Goal: Navigation & Orientation: Find specific page/section

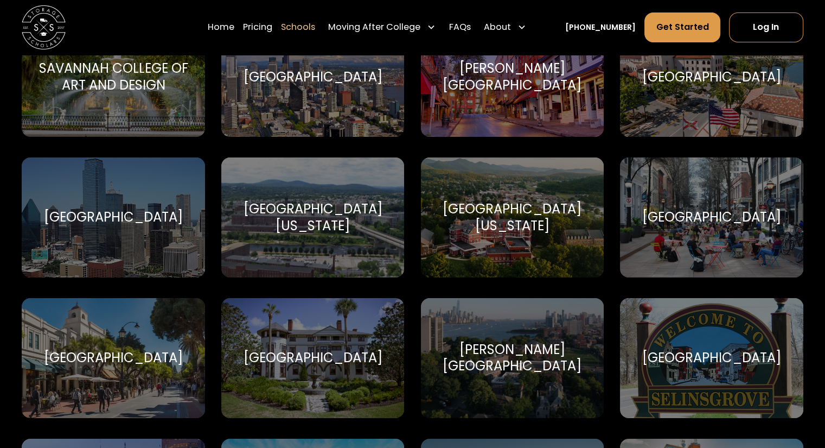
scroll to position [4040, 0]
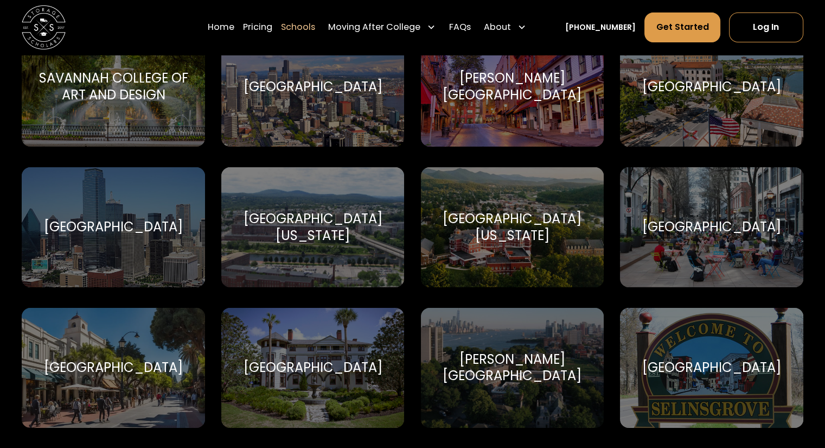
click at [179, 254] on div "Southern Methodist University Perunas" at bounding box center [113, 227] width 183 height 120
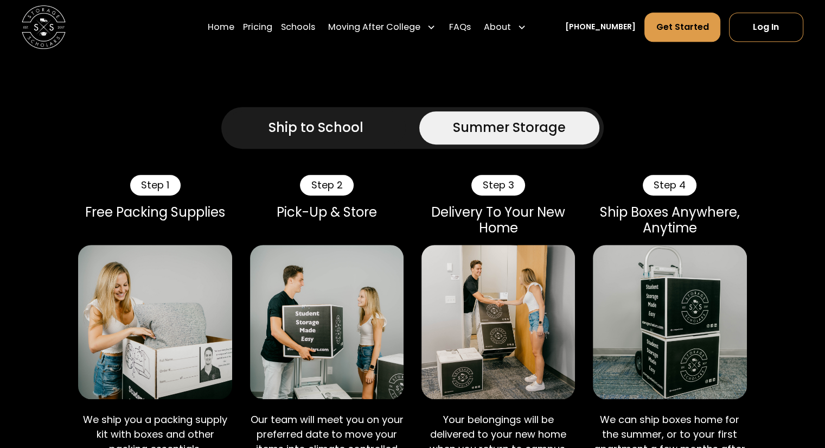
scroll to position [574, 0]
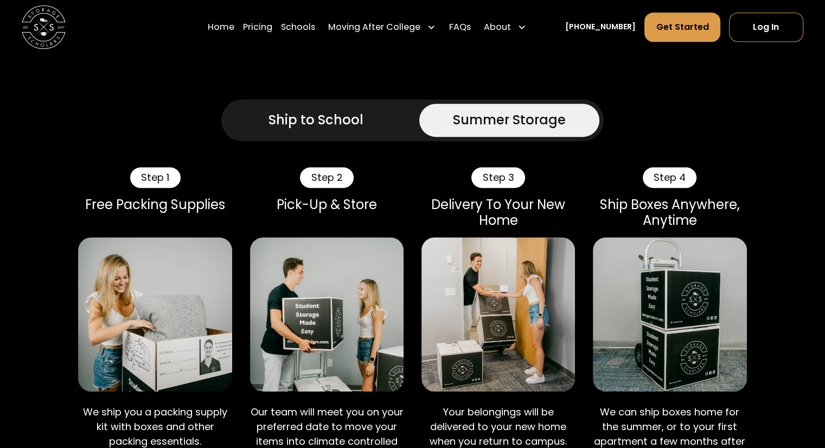
click at [336, 130] on div "Ship to School" at bounding box center [316, 120] width 95 height 20
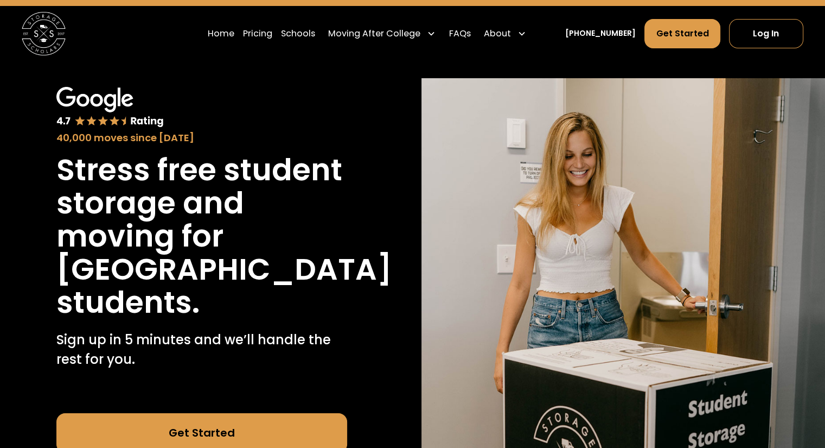
scroll to position [28, 0]
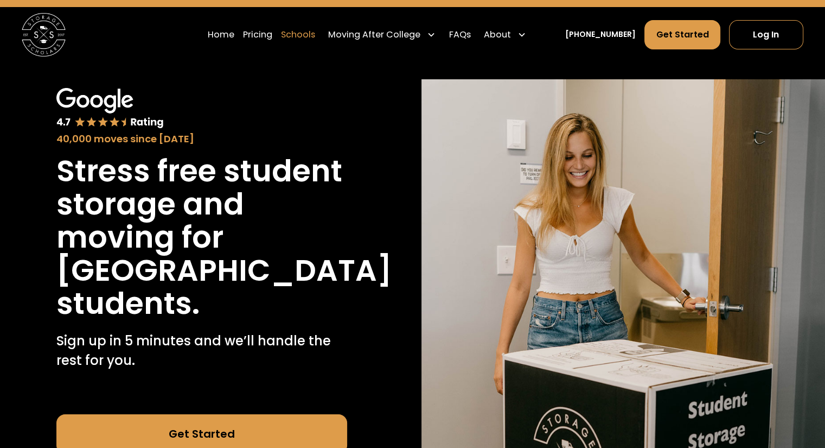
click at [315, 39] on link "Schools" at bounding box center [298, 35] width 34 height 30
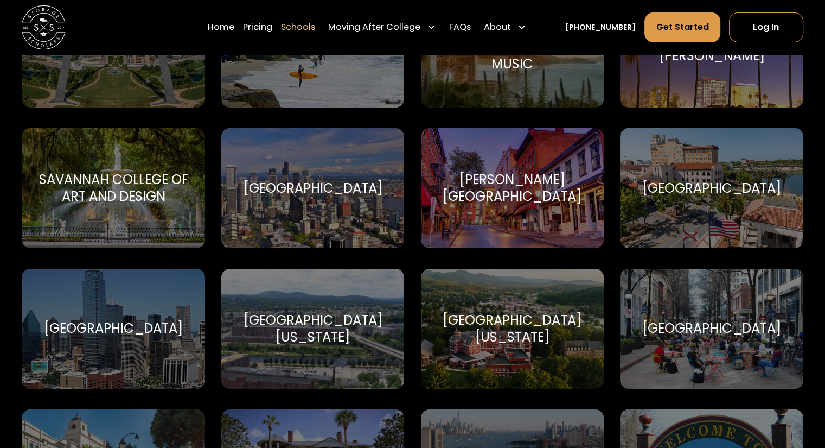
scroll to position [3939, 0]
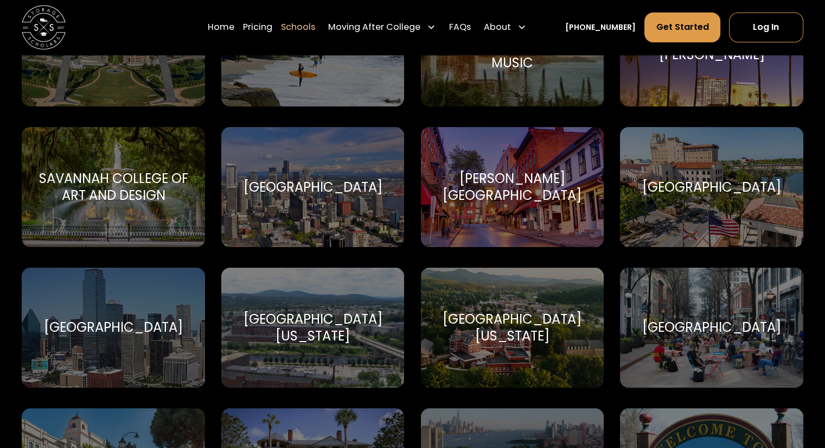
click at [167, 332] on div "[GEOGRAPHIC_DATA]" at bounding box center [113, 327] width 139 height 16
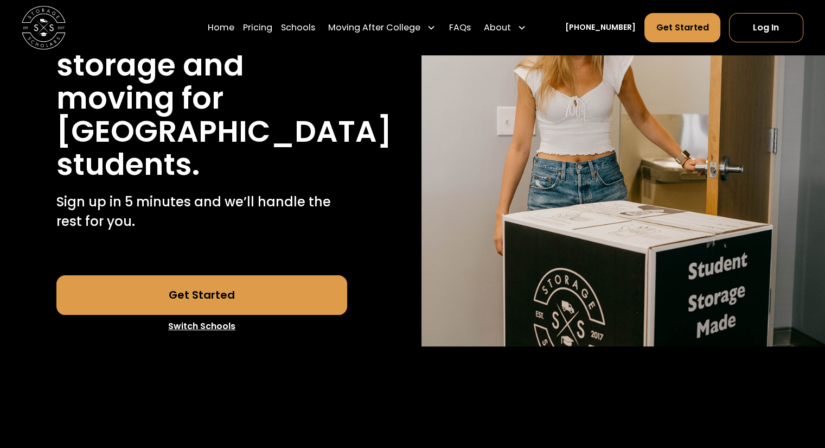
scroll to position [170, 0]
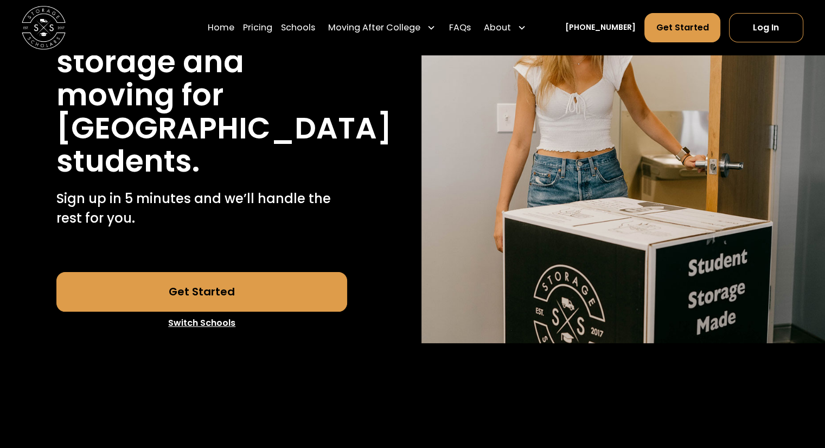
click at [295, 311] on link "Get Started" at bounding box center [201, 291] width 291 height 39
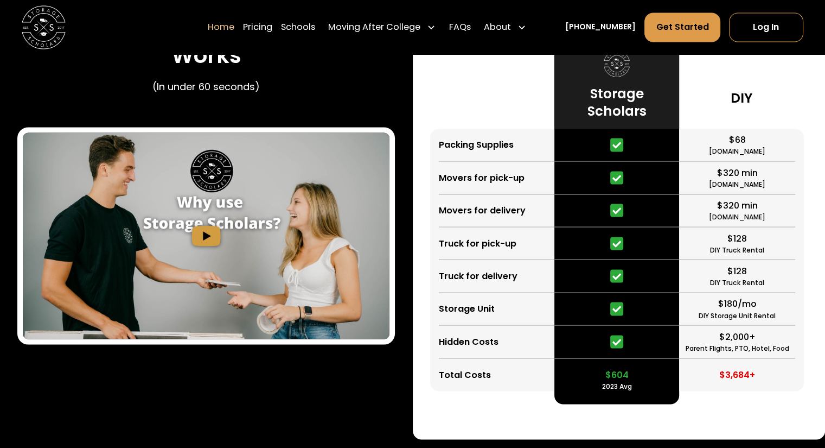
scroll to position [1953, 0]
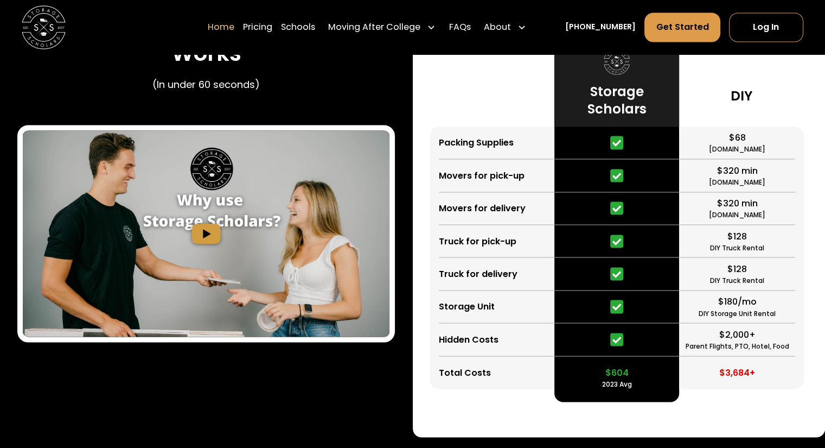
click at [213, 328] on img "open lightbox" at bounding box center [206, 233] width 367 height 206
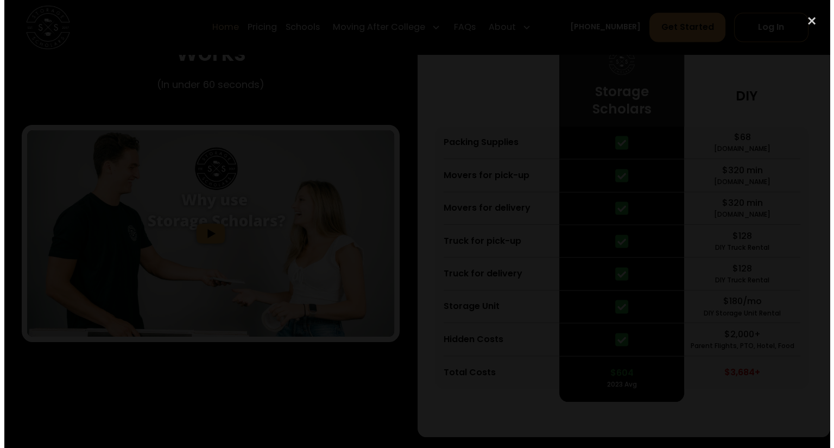
scroll to position [1957, 0]
